Goal: Information Seeking & Learning: Learn about a topic

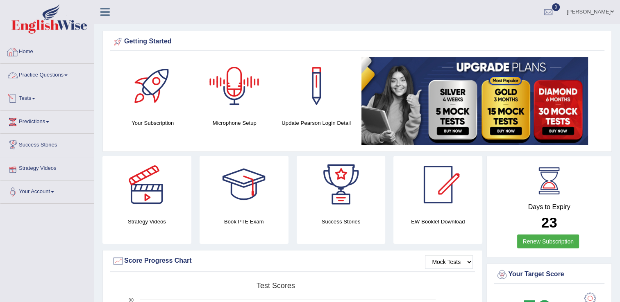
click at [55, 73] on link "Practice Questions" at bounding box center [46, 74] width 93 height 20
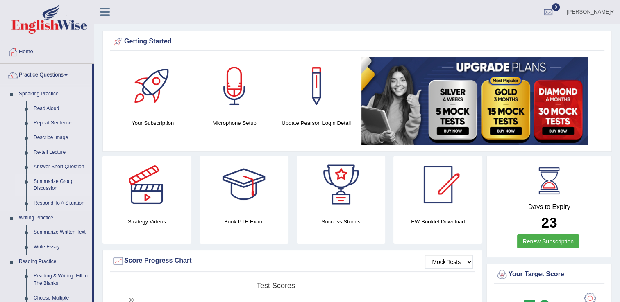
click at [57, 182] on link "Summarize Group Discussion" at bounding box center [61, 185] width 62 height 22
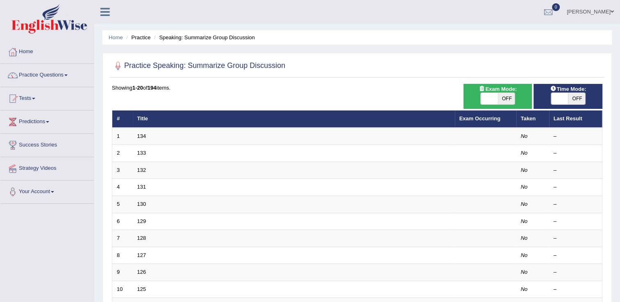
click at [58, 75] on link "Practice Questions" at bounding box center [46, 74] width 93 height 20
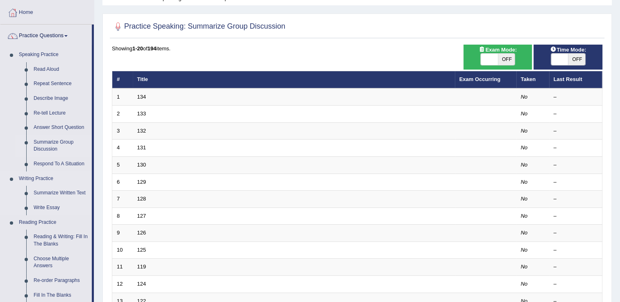
scroll to position [41, 0]
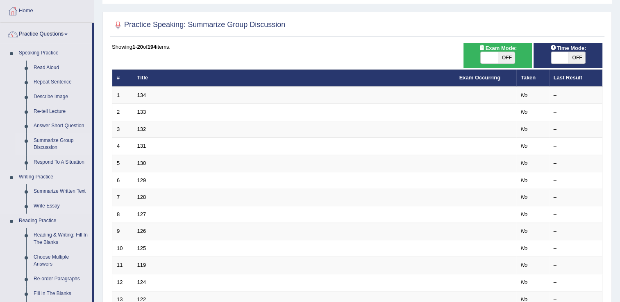
click at [49, 179] on link "Writing Practice" at bounding box center [53, 177] width 77 height 15
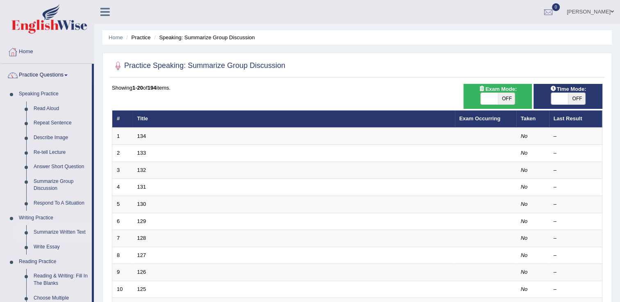
click at [45, 236] on link "Summarize Written Text" at bounding box center [61, 232] width 62 height 15
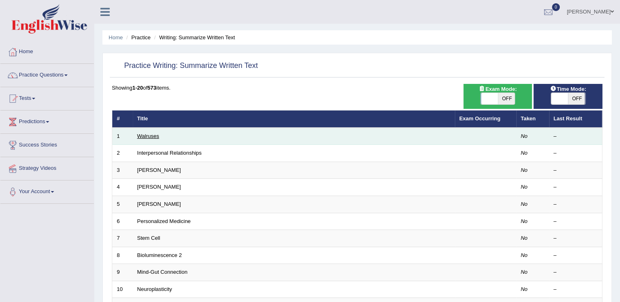
click at [144, 138] on link "Walruses" at bounding box center [148, 136] width 22 height 6
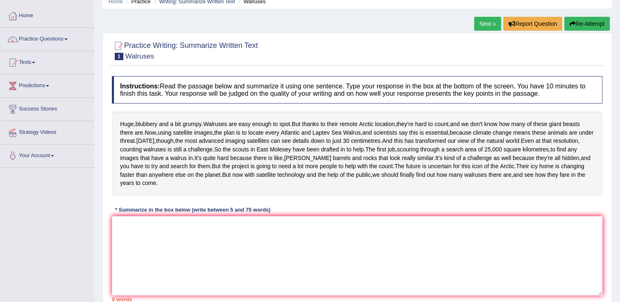
scroll to position [41, 0]
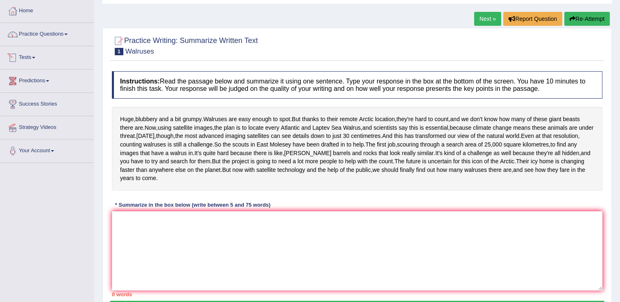
click at [60, 41] on link "Practice Questions" at bounding box center [46, 33] width 93 height 20
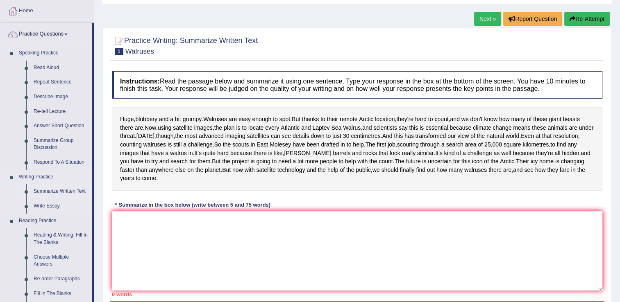
click at [37, 193] on link "Summarize Written Text" at bounding box center [61, 191] width 62 height 15
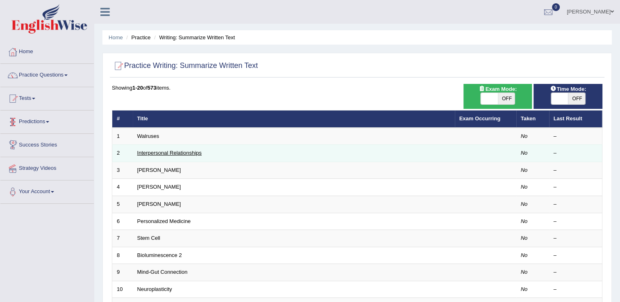
click at [193, 152] on link "Interpersonal Relationships" at bounding box center [169, 153] width 65 height 6
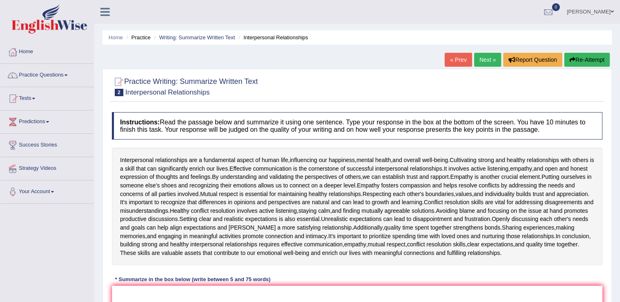
scroll to position [130, 0]
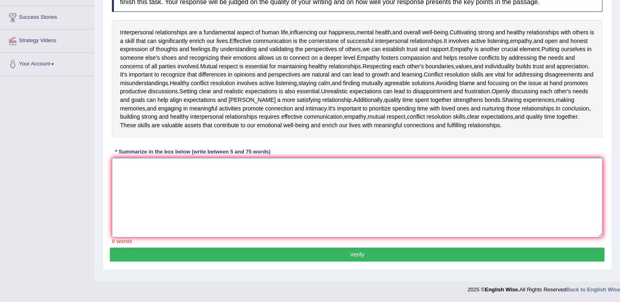
click at [208, 202] on textarea at bounding box center [357, 197] width 490 height 79
click at [278, 201] on textarea "pijpiejfjpesefefs" at bounding box center [357, 197] width 490 height 79
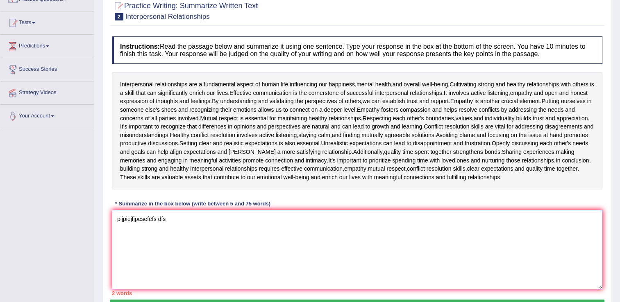
scroll to position [48, 0]
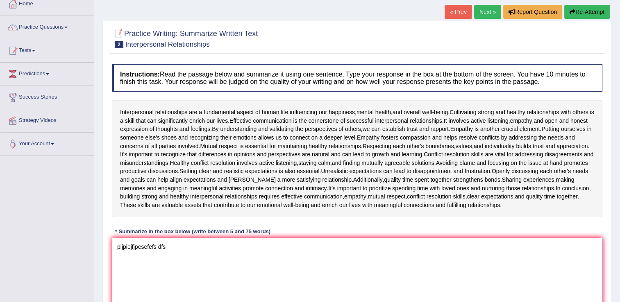
click at [193, 258] on textarea "pijpiejfjpesefefs dfs" at bounding box center [357, 277] width 490 height 79
drag, startPoint x: 141, startPoint y: 256, endPoint x: 60, endPoint y: 252, distance: 81.3
click at [49, 240] on div "Toggle navigation Home Practice Questions Speaking Practice Read Aloud Repeat S…" at bounding box center [310, 165] width 620 height 426
drag, startPoint x: 456, startPoint y: 111, endPoint x: 514, endPoint y: 114, distance: 58.3
click at [514, 114] on div "Interpersonal relationships are a fundamental aspect of human life , influencin…" at bounding box center [357, 159] width 490 height 118
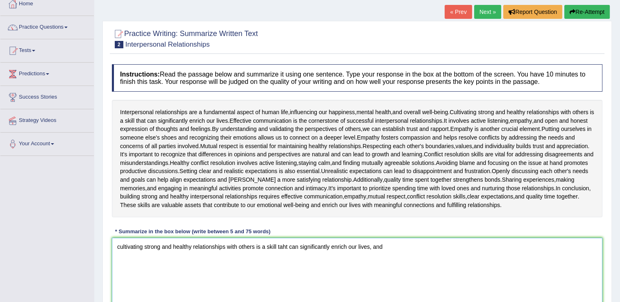
click at [288, 254] on textarea "cultivating strong and healthy relationships with others is a skill taht can si…" at bounding box center [357, 277] width 490 height 79
click at [286, 255] on textarea "cultivating strong and healthy relationships with others is a skill taht can si…" at bounding box center [357, 277] width 490 height 79
click at [384, 258] on textarea "cultivating strong and healthy relationships with others is a skill that can si…" at bounding box center [357, 277] width 490 height 79
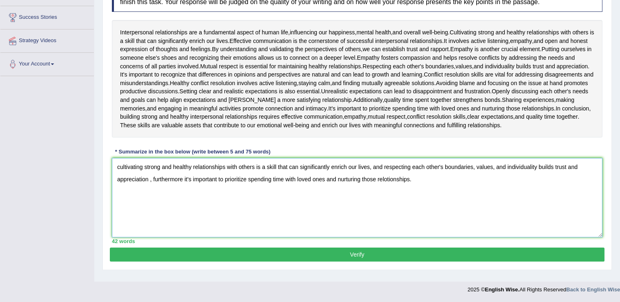
scroll to position [130, 0]
click at [185, 184] on textarea "cultivating strong and healthy relationships with others is a skill that can si…" at bounding box center [357, 197] width 490 height 79
click at [369, 174] on textarea "cultivating strong and healthy relationships with others is a skill that can si…" at bounding box center [357, 197] width 490 height 79
click at [373, 173] on textarea "cultivating strong and healthy relationships with others is a skill that can si…" at bounding box center [357, 197] width 490 height 79
click at [150, 186] on textarea "cultivating strong and healthy relationships with others is a skill that can si…" at bounding box center [357, 197] width 490 height 79
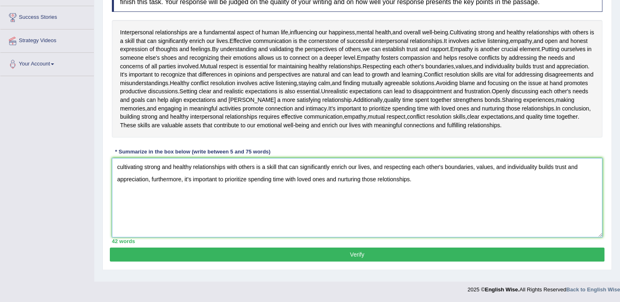
click at [416, 188] on textarea "cultivating strong and healthy relationships with others is a skill that can si…" at bounding box center [357, 197] width 490 height 79
type textarea "cultivating strong and healthy relationships with others is a skill that can si…"
click at [413, 186] on textarea "cultivating strong and healthy relationships with others is a skill that can si…" at bounding box center [357, 197] width 490 height 79
click at [329, 262] on button "Verify" at bounding box center [357, 255] width 494 height 14
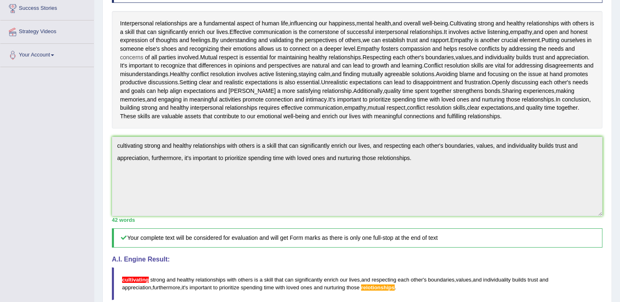
scroll to position [10, 0]
